Goal: Task Accomplishment & Management: Use online tool/utility

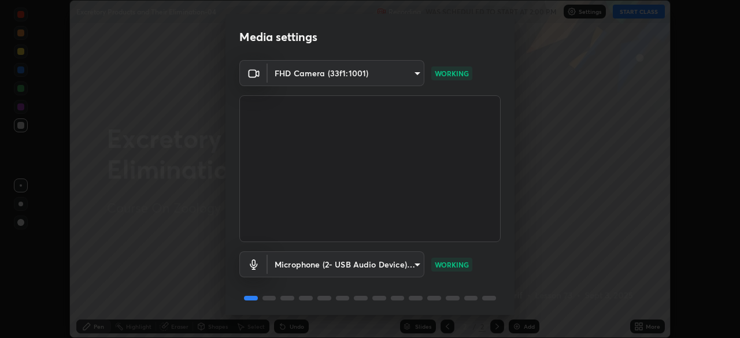
scroll to position [41, 0]
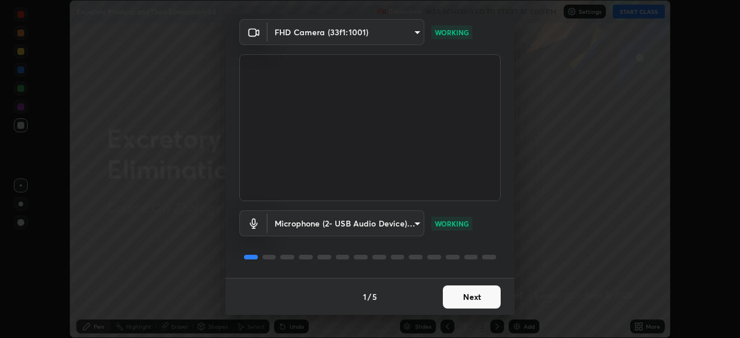
click at [476, 296] on button "Next" at bounding box center [472, 296] width 58 height 23
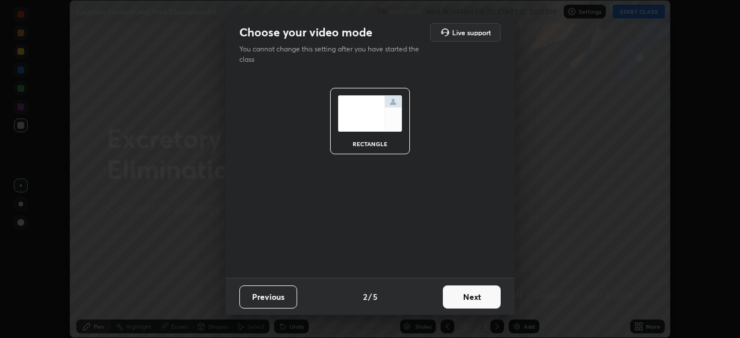
scroll to position [0, 0]
click at [484, 296] on button "Next" at bounding box center [472, 296] width 58 height 23
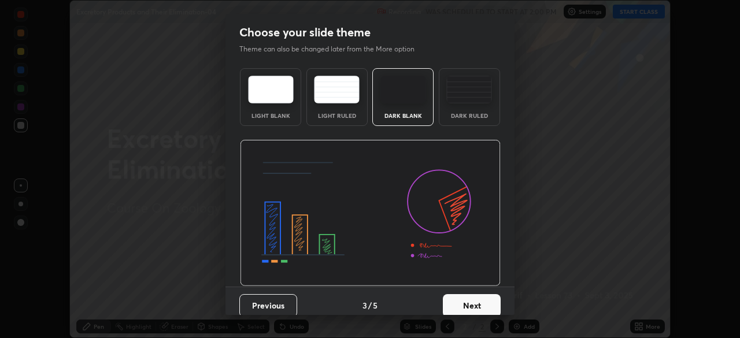
click at [489, 301] on button "Next" at bounding box center [472, 305] width 58 height 23
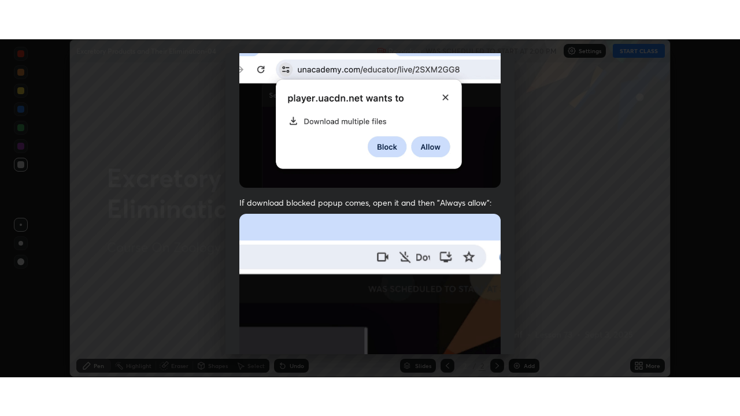
scroll to position [277, 0]
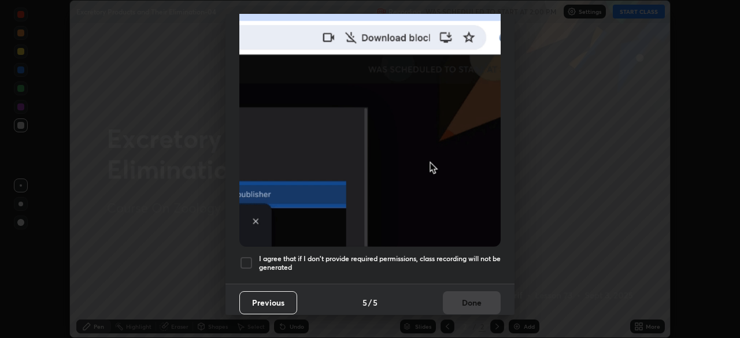
click at [422, 261] on h5 "I agree that if I don't provide required permissions, class recording will not …" at bounding box center [380, 263] width 242 height 18
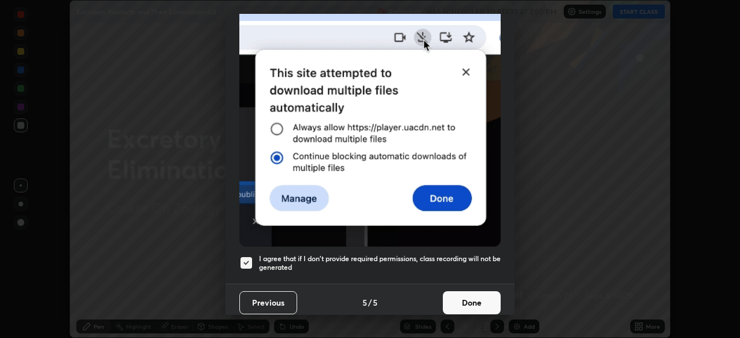
click at [466, 291] on button "Done" at bounding box center [472, 302] width 58 height 23
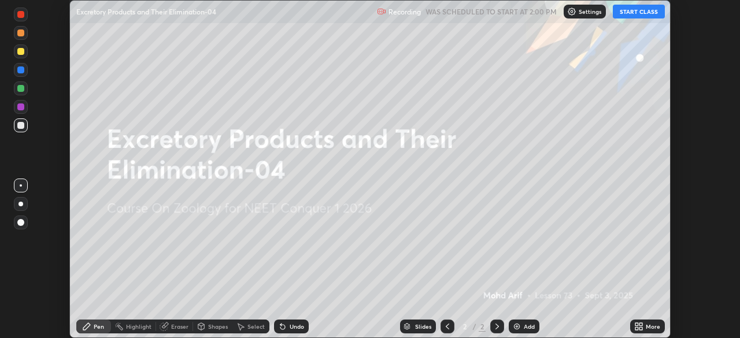
click at [653, 332] on div "More" at bounding box center [647, 327] width 35 height 14
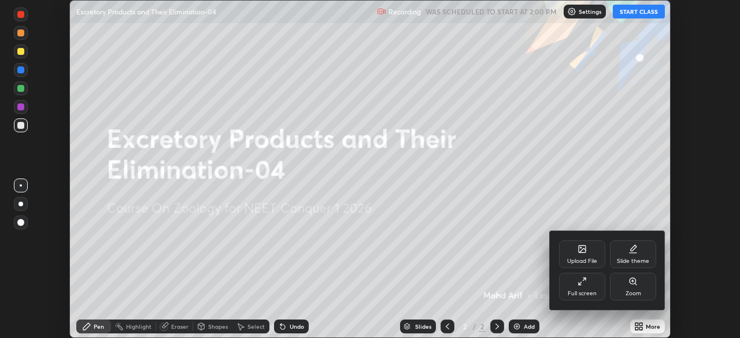
click at [580, 291] on div "Full screen" at bounding box center [582, 294] width 29 height 6
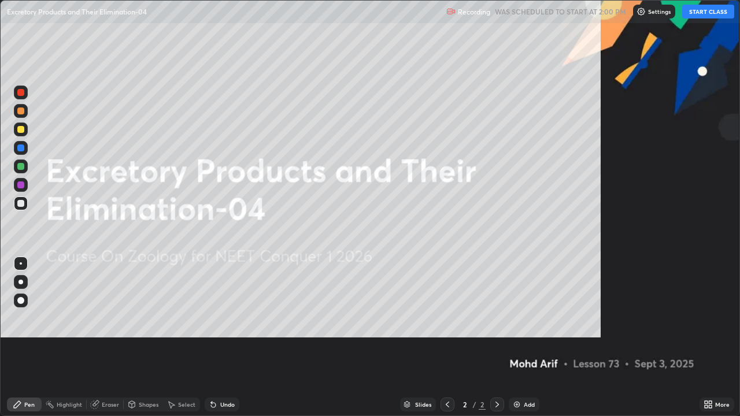
scroll to position [416, 740]
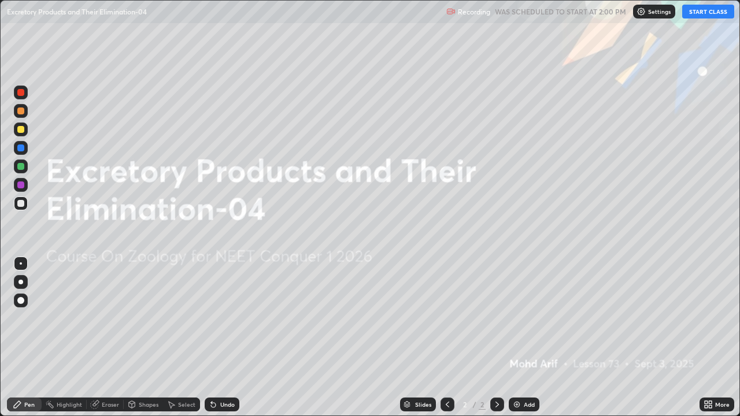
click at [710, 12] on button "START CLASS" at bounding box center [708, 12] width 52 height 14
click at [521, 337] on div "Add" at bounding box center [524, 405] width 31 height 14
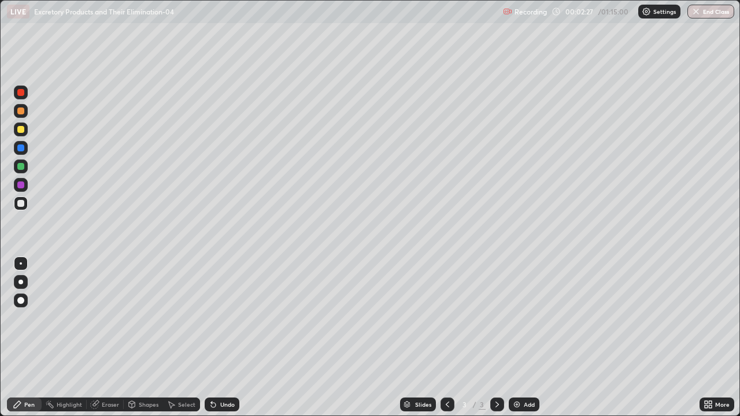
click at [21, 282] on div at bounding box center [20, 282] width 5 height 5
click at [22, 281] on div at bounding box center [20, 282] width 5 height 5
click at [21, 281] on div at bounding box center [20, 282] width 5 height 5
click at [21, 264] on div at bounding box center [21, 263] width 2 height 2
click at [25, 261] on div at bounding box center [21, 264] width 14 height 14
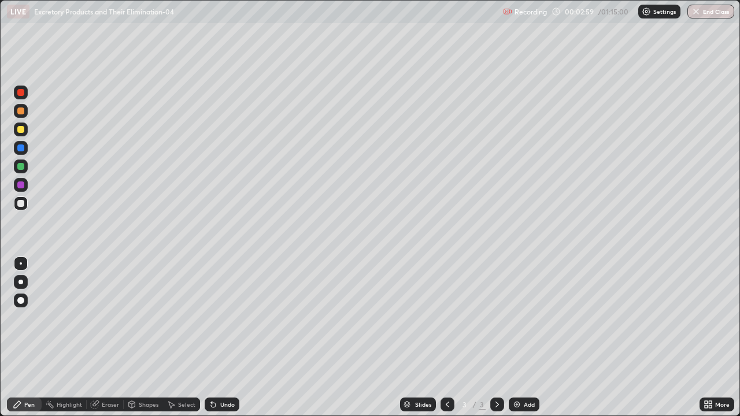
click at [23, 205] on div at bounding box center [20, 203] width 7 height 7
click at [23, 129] on div at bounding box center [20, 129] width 7 height 7
click at [21, 95] on div at bounding box center [20, 92] width 7 height 7
click at [19, 126] on div at bounding box center [20, 129] width 7 height 7
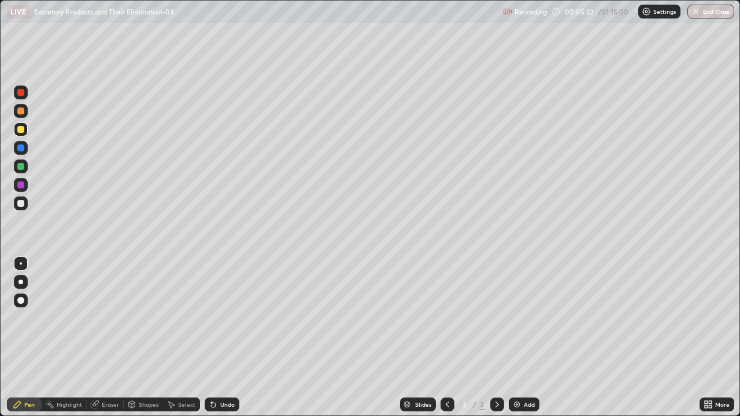
click at [23, 131] on div at bounding box center [20, 129] width 7 height 7
click at [23, 299] on div at bounding box center [20, 300] width 7 height 7
click at [23, 186] on div at bounding box center [20, 184] width 7 height 7
click at [21, 282] on div at bounding box center [20, 282] width 5 height 5
click at [21, 204] on div at bounding box center [20, 203] width 7 height 7
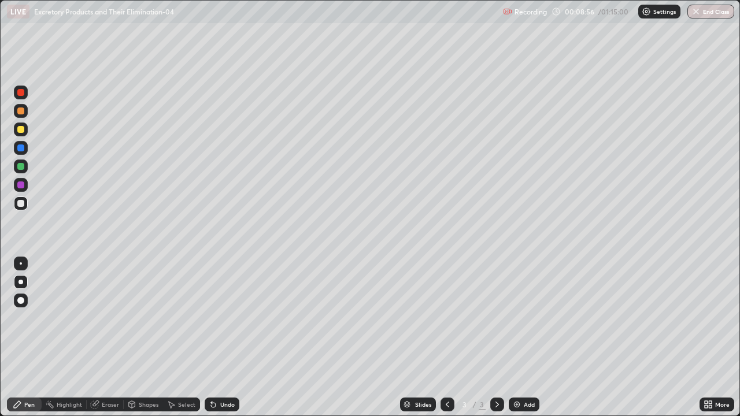
click at [21, 264] on div at bounding box center [21, 263] width 2 height 2
click at [29, 337] on div "Pen" at bounding box center [24, 405] width 35 height 14
click at [22, 169] on div at bounding box center [20, 166] width 7 height 7
click at [224, 337] on div "Undo" at bounding box center [227, 405] width 14 height 6
click at [21, 93] on div at bounding box center [20, 92] width 7 height 7
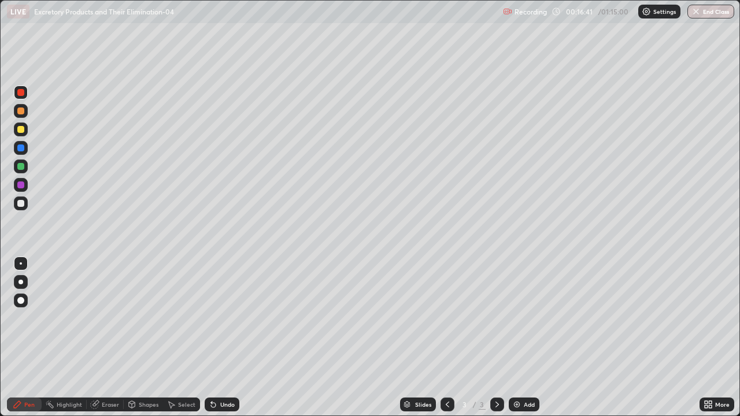
click at [105, 337] on div "Eraser" at bounding box center [110, 405] width 17 height 6
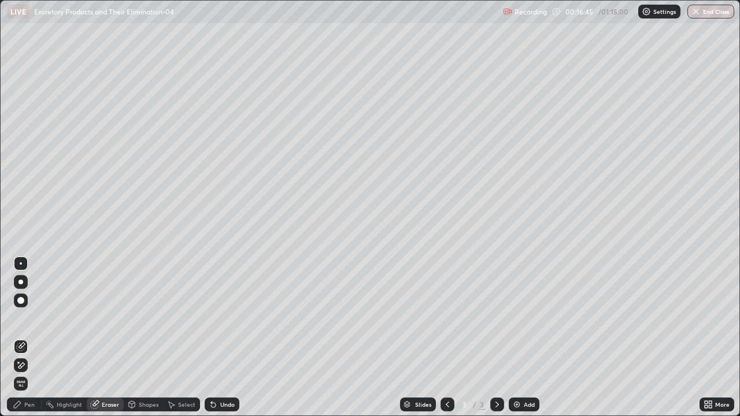
click at [25, 337] on div "Pen" at bounding box center [29, 405] width 10 height 6
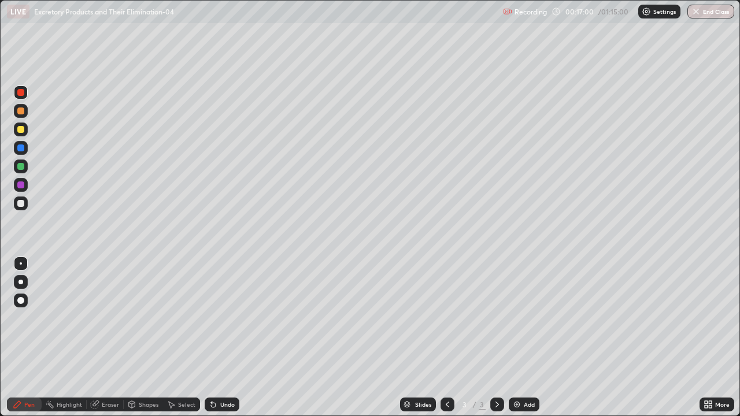
click at [70, 337] on div "Highlight" at bounding box center [69, 405] width 25 height 6
click at [109, 337] on div "Eraser" at bounding box center [110, 405] width 17 height 6
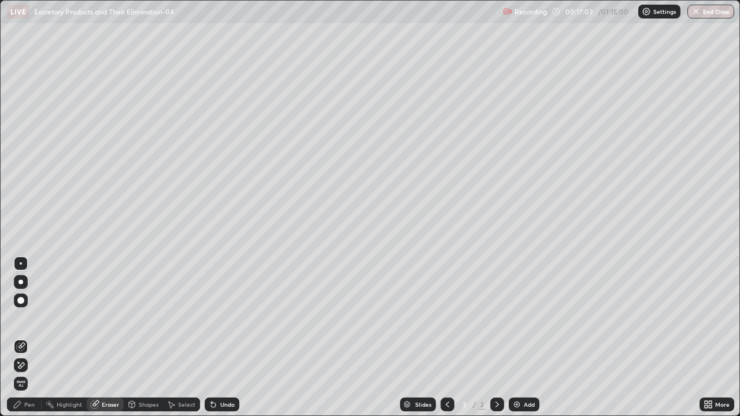
click at [32, 337] on div "Pen" at bounding box center [29, 405] width 10 height 6
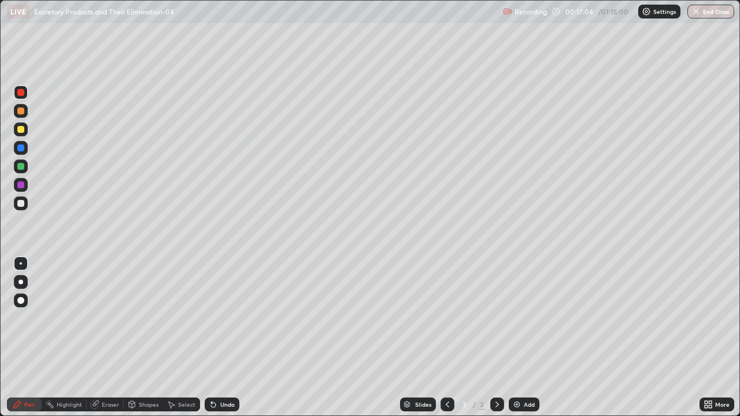
click at [29, 337] on div "Pen" at bounding box center [29, 405] width 10 height 6
click at [20, 203] on div at bounding box center [20, 203] width 7 height 7
click at [21, 282] on div at bounding box center [20, 282] width 5 height 5
click at [112, 337] on div "Eraser" at bounding box center [110, 405] width 17 height 6
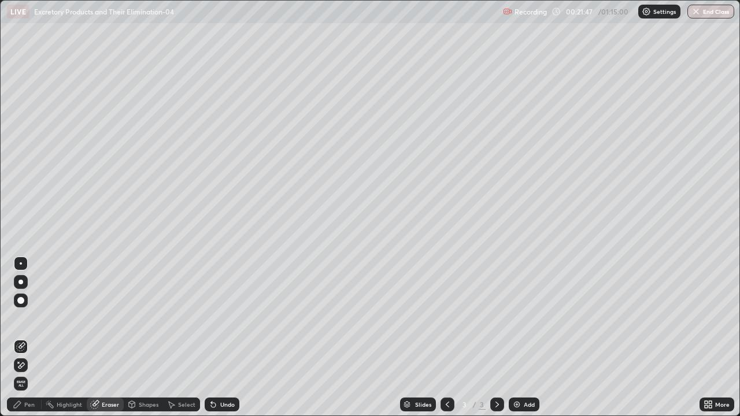
click at [23, 337] on icon at bounding box center [21, 365] width 6 height 6
click at [27, 337] on div "Pen" at bounding box center [29, 405] width 10 height 6
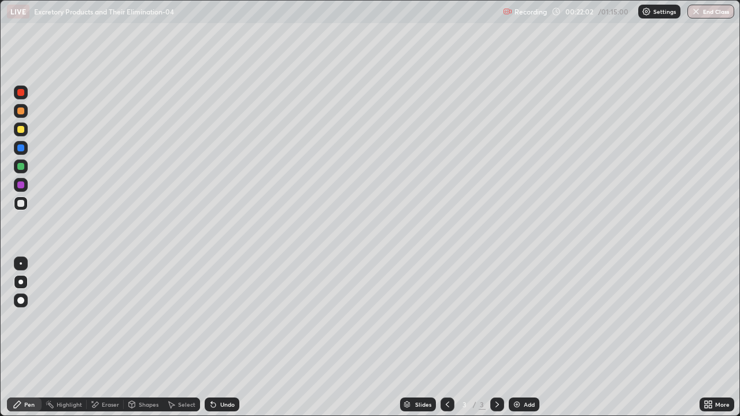
click at [26, 337] on div "Pen" at bounding box center [24, 405] width 35 height 14
click at [28, 337] on div "Pen" at bounding box center [29, 405] width 10 height 6
click at [22, 302] on div at bounding box center [20, 300] width 7 height 7
click at [22, 303] on div at bounding box center [20, 300] width 7 height 7
click at [21, 281] on div at bounding box center [20, 282] width 5 height 5
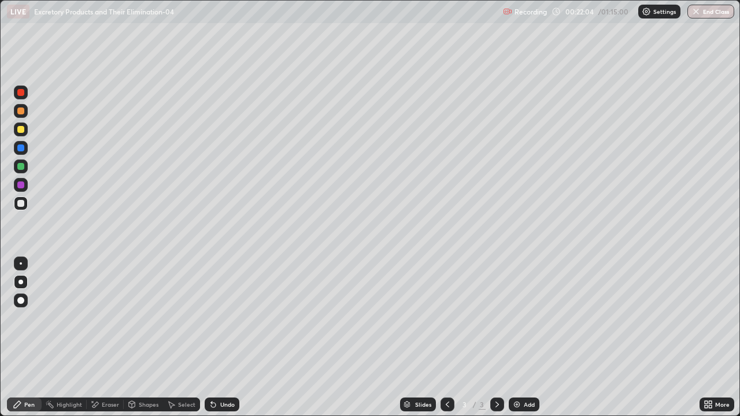
click at [21, 277] on div at bounding box center [21, 282] width 14 height 14
click at [99, 337] on icon at bounding box center [94, 405] width 9 height 10
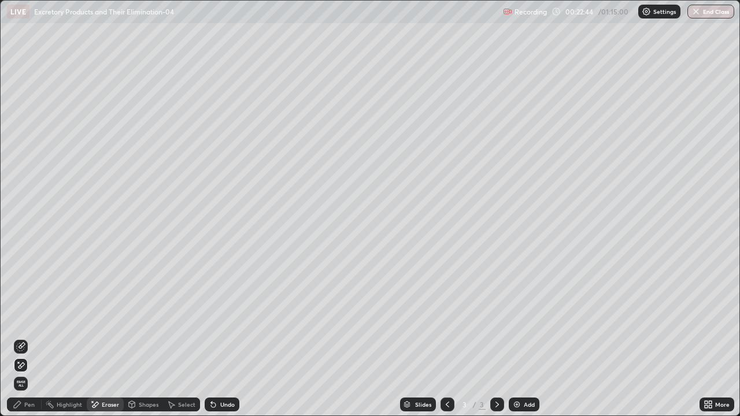
click at [61, 337] on div "Highlight" at bounding box center [69, 405] width 25 height 6
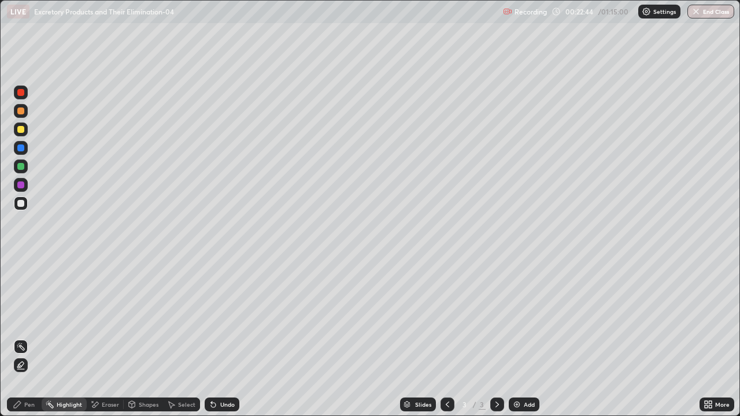
click at [102, 337] on div "Eraser" at bounding box center [110, 405] width 17 height 6
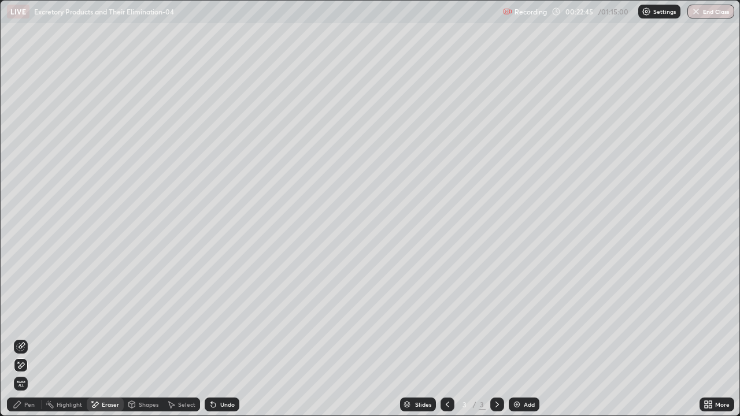
click at [22, 337] on icon at bounding box center [20, 366] width 9 height 10
click at [27, 337] on div "Pen" at bounding box center [29, 405] width 10 height 6
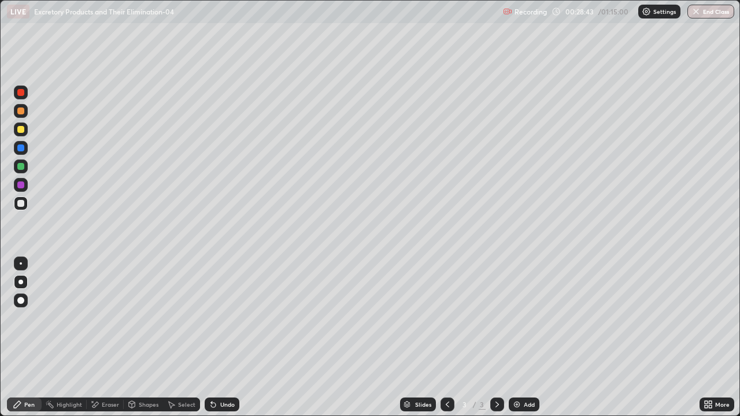
click at [524, 337] on div "Add" at bounding box center [529, 405] width 11 height 6
click at [21, 282] on div at bounding box center [20, 282] width 5 height 5
click at [21, 132] on div at bounding box center [20, 129] width 7 height 7
click at [20, 187] on div at bounding box center [20, 184] width 7 height 7
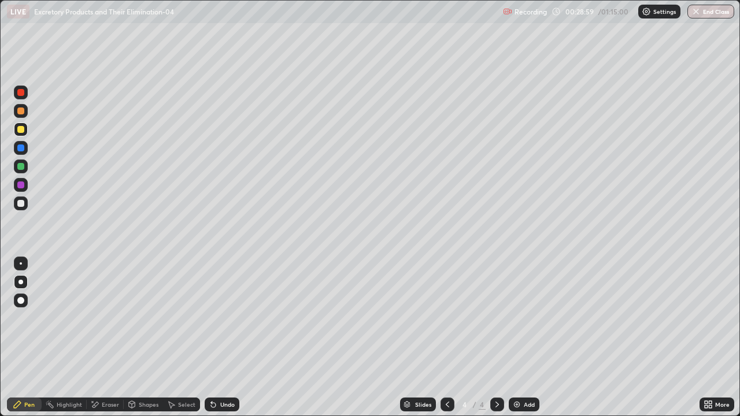
click at [20, 186] on div at bounding box center [20, 184] width 7 height 7
click at [21, 283] on div at bounding box center [20, 282] width 5 height 5
click at [21, 282] on div at bounding box center [20, 282] width 5 height 5
click at [21, 188] on div at bounding box center [20, 184] width 7 height 7
click at [21, 264] on div at bounding box center [21, 263] width 2 height 2
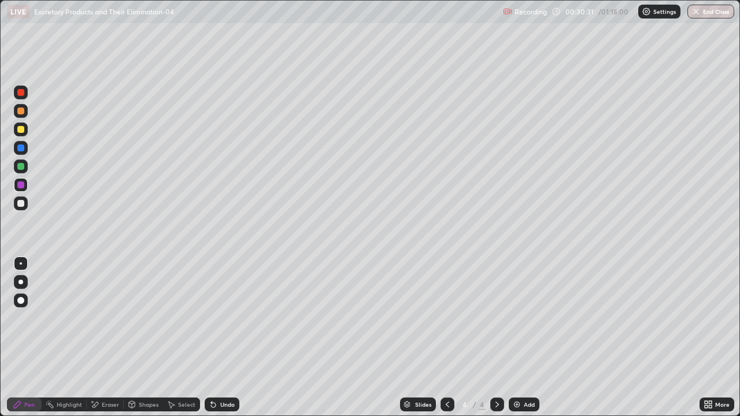
click at [21, 130] on div at bounding box center [20, 129] width 7 height 7
click at [20, 281] on div at bounding box center [20, 282] width 5 height 5
click at [21, 185] on div at bounding box center [20, 184] width 7 height 7
click at [21, 204] on div at bounding box center [20, 203] width 7 height 7
click at [23, 150] on div at bounding box center [20, 147] width 7 height 7
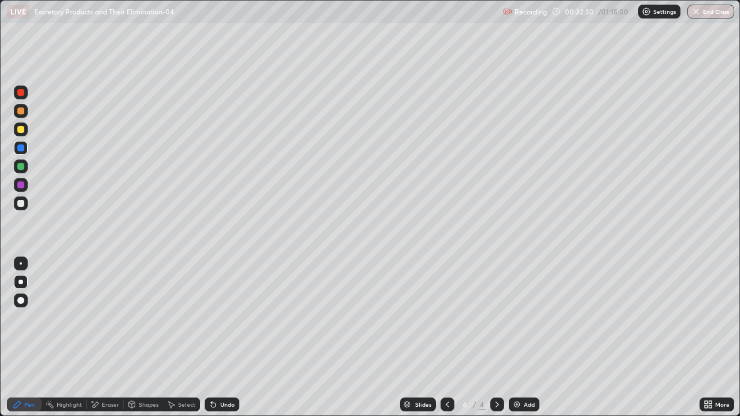
click at [22, 132] on div at bounding box center [20, 129] width 7 height 7
click at [230, 337] on div "Undo" at bounding box center [227, 405] width 14 height 6
click at [21, 149] on div at bounding box center [20, 147] width 7 height 7
click at [21, 128] on div at bounding box center [20, 129] width 7 height 7
click at [21, 183] on div at bounding box center [20, 184] width 7 height 7
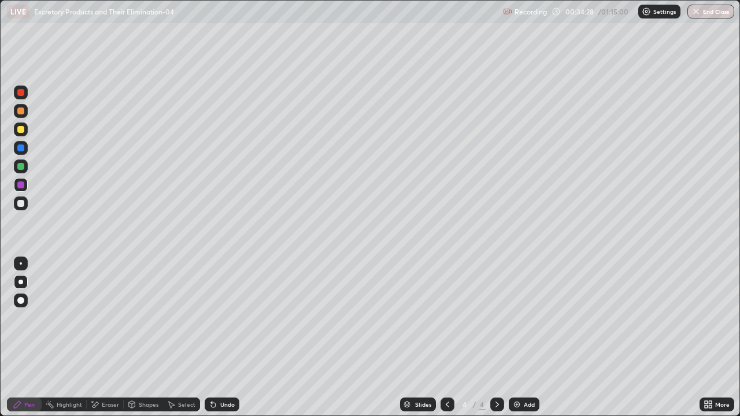
click at [21, 202] on div at bounding box center [20, 203] width 7 height 7
click at [20, 129] on div at bounding box center [20, 129] width 7 height 7
click at [526, 337] on div "Add" at bounding box center [529, 405] width 11 height 6
click at [18, 202] on div at bounding box center [20, 203] width 7 height 7
click at [21, 282] on div at bounding box center [20, 282] width 5 height 5
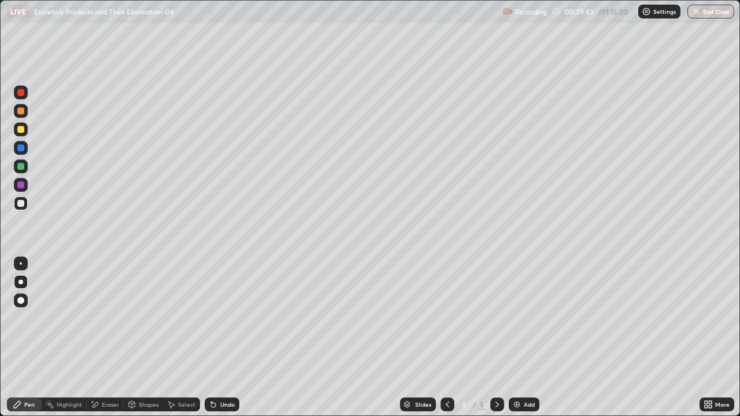
click at [229, 337] on div "Undo" at bounding box center [227, 405] width 14 height 6
click at [23, 132] on div at bounding box center [20, 129] width 7 height 7
click at [18, 282] on div at bounding box center [20, 282] width 5 height 5
click at [21, 281] on div at bounding box center [20, 282] width 5 height 5
click at [21, 149] on div at bounding box center [20, 147] width 7 height 7
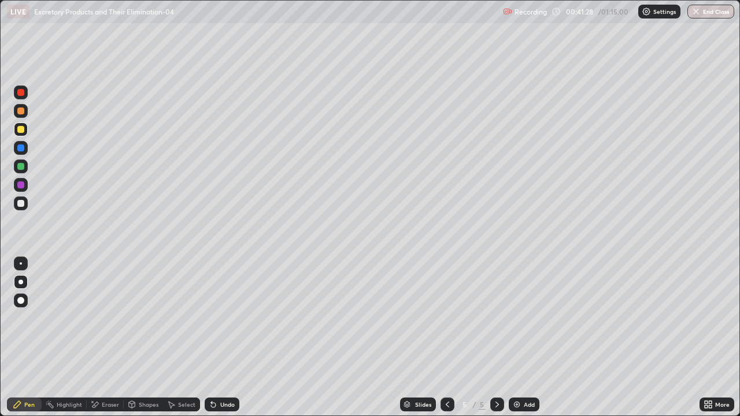
click at [21, 147] on div at bounding box center [20, 147] width 7 height 7
click at [230, 337] on div "Undo" at bounding box center [227, 405] width 14 height 6
click at [21, 205] on div at bounding box center [20, 203] width 7 height 7
click at [18, 201] on div at bounding box center [20, 203] width 7 height 7
click at [22, 127] on div at bounding box center [20, 129] width 7 height 7
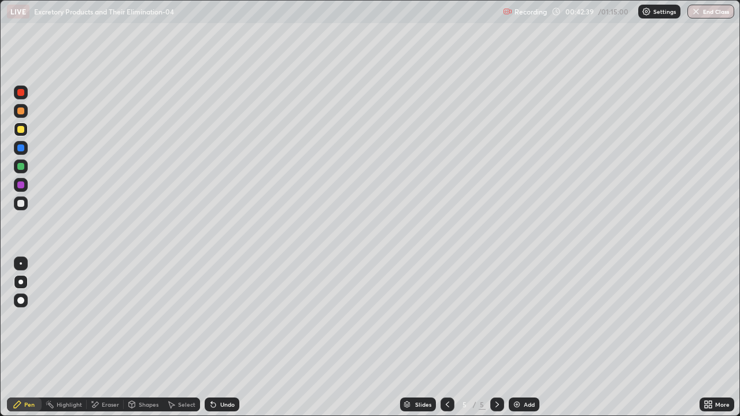
click at [21, 186] on div at bounding box center [20, 184] width 7 height 7
click at [23, 91] on div at bounding box center [20, 92] width 7 height 7
click at [224, 337] on div "Undo" at bounding box center [227, 405] width 14 height 6
click at [225, 337] on div "Undo" at bounding box center [227, 405] width 14 height 6
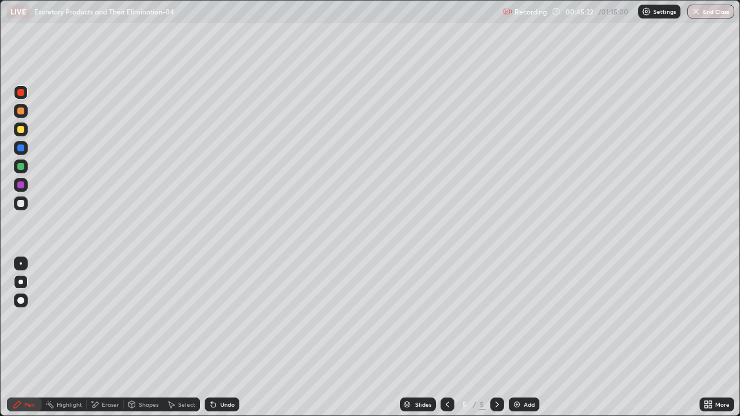
click at [224, 337] on div "Undo" at bounding box center [227, 405] width 14 height 6
click at [224, 337] on div "Undo" at bounding box center [222, 405] width 35 height 14
click at [225, 337] on div "Undo" at bounding box center [227, 405] width 14 height 6
click at [224, 337] on div "Undo" at bounding box center [227, 405] width 14 height 6
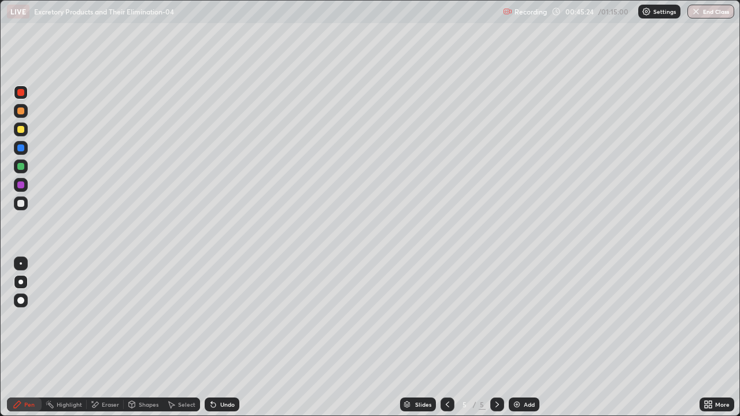
click at [224, 337] on div "Undo" at bounding box center [222, 405] width 35 height 14
click at [223, 337] on div "Undo" at bounding box center [222, 405] width 35 height 14
click at [20, 187] on div at bounding box center [20, 184] width 7 height 7
click at [23, 95] on div at bounding box center [20, 92] width 7 height 7
click at [113, 337] on div "Eraser" at bounding box center [110, 405] width 17 height 6
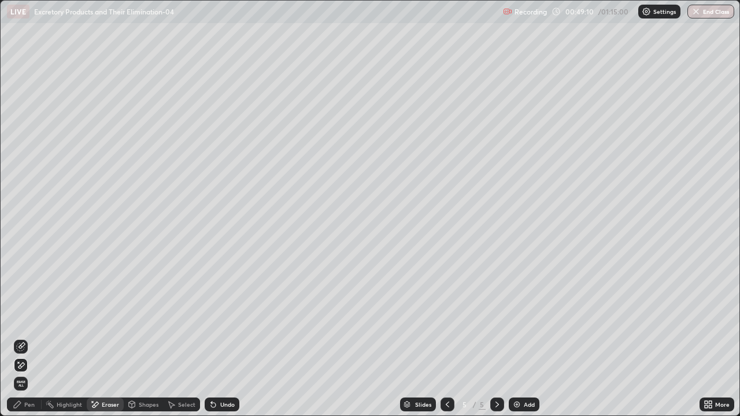
click at [21, 337] on icon at bounding box center [21, 365] width 6 height 6
click at [37, 337] on div "Pen" at bounding box center [24, 405] width 35 height 14
click at [34, 337] on div "Pen" at bounding box center [29, 405] width 10 height 6
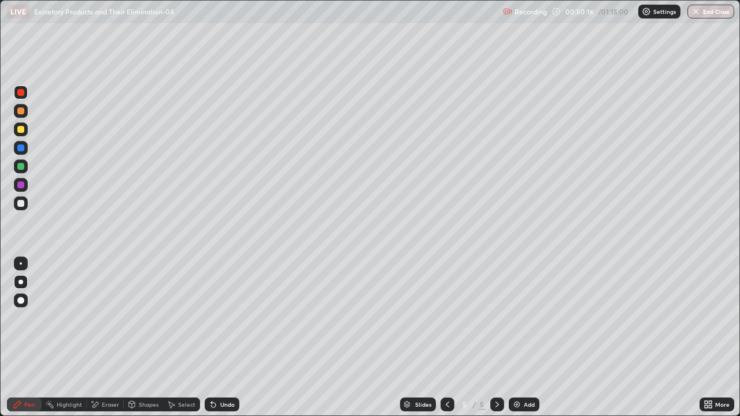
click at [224, 337] on div "Undo" at bounding box center [227, 405] width 14 height 6
click at [107, 337] on div "Eraser" at bounding box center [110, 405] width 17 height 6
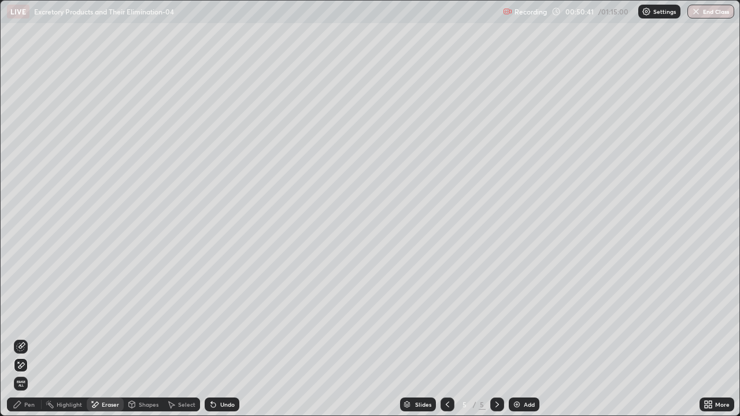
click at [23, 337] on icon at bounding box center [20, 366] width 9 height 10
click at [25, 337] on div "Pen" at bounding box center [24, 405] width 35 height 14
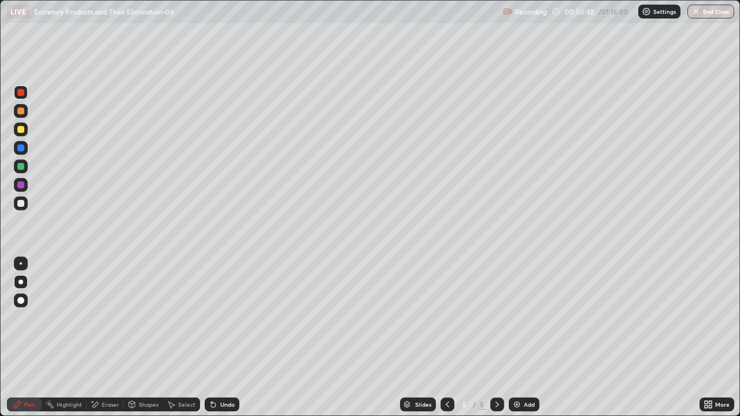
click at [25, 337] on div "Pen" at bounding box center [24, 405] width 35 height 14
click at [25, 337] on div "Pen" at bounding box center [29, 405] width 10 height 6
click at [224, 337] on div "Undo" at bounding box center [227, 405] width 14 height 6
click at [20, 131] on div at bounding box center [20, 129] width 7 height 7
click at [20, 130] on div at bounding box center [20, 129] width 7 height 7
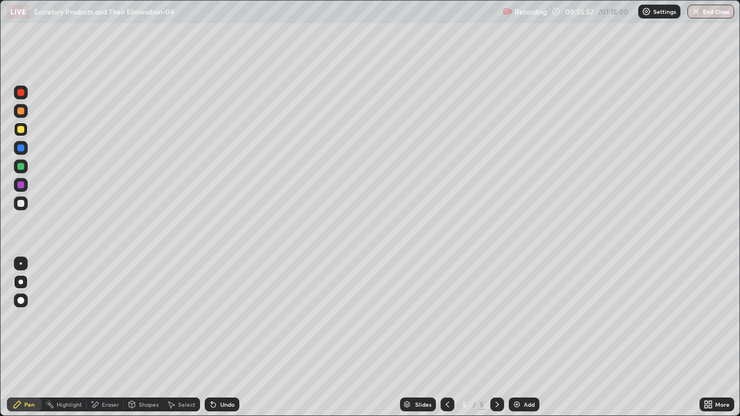
click at [220, 337] on div "Undo" at bounding box center [227, 405] width 14 height 6
click at [22, 112] on div at bounding box center [20, 110] width 7 height 7
click at [24, 113] on div at bounding box center [20, 110] width 7 height 7
click at [21, 282] on div at bounding box center [20, 282] width 5 height 5
click at [23, 284] on div at bounding box center [21, 282] width 14 height 14
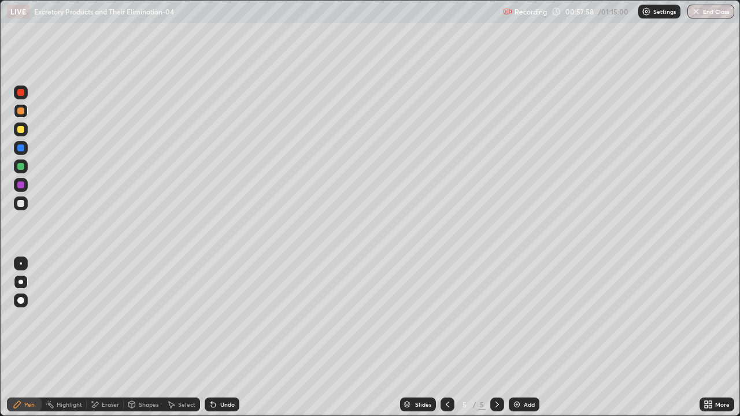
click at [21, 187] on div at bounding box center [20, 184] width 7 height 7
click at [22, 94] on div at bounding box center [20, 92] width 7 height 7
click at [446, 337] on icon at bounding box center [447, 404] width 9 height 9
click at [497, 337] on icon at bounding box center [496, 404] width 9 height 9
click at [715, 13] on button "End Class" at bounding box center [711, 12] width 46 height 14
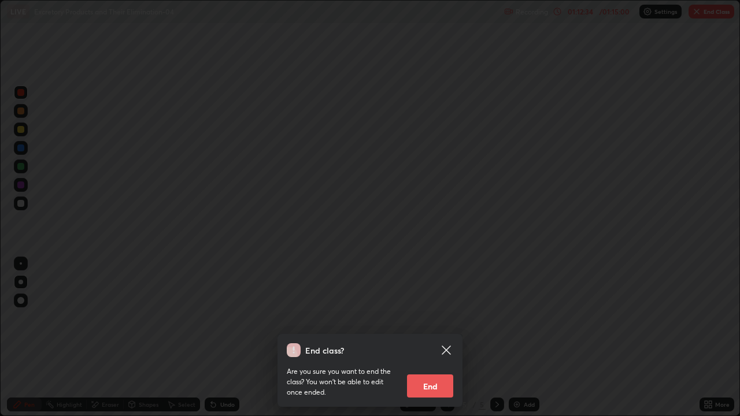
click at [436, 337] on button "End" at bounding box center [430, 385] width 46 height 23
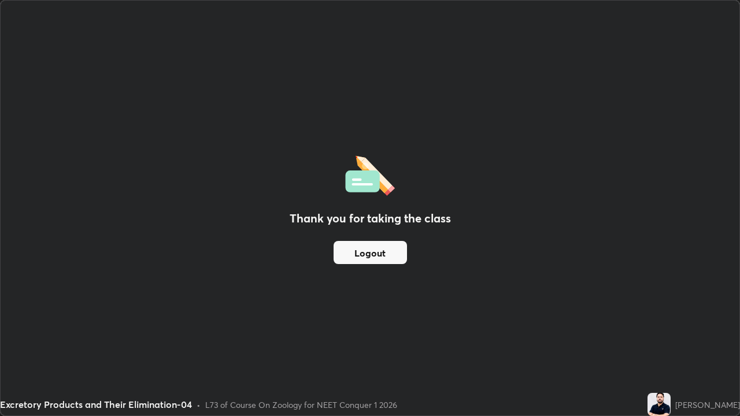
click at [366, 258] on button "Logout" at bounding box center [369, 252] width 73 height 23
